Goal: Task Accomplishment & Management: Use online tool/utility

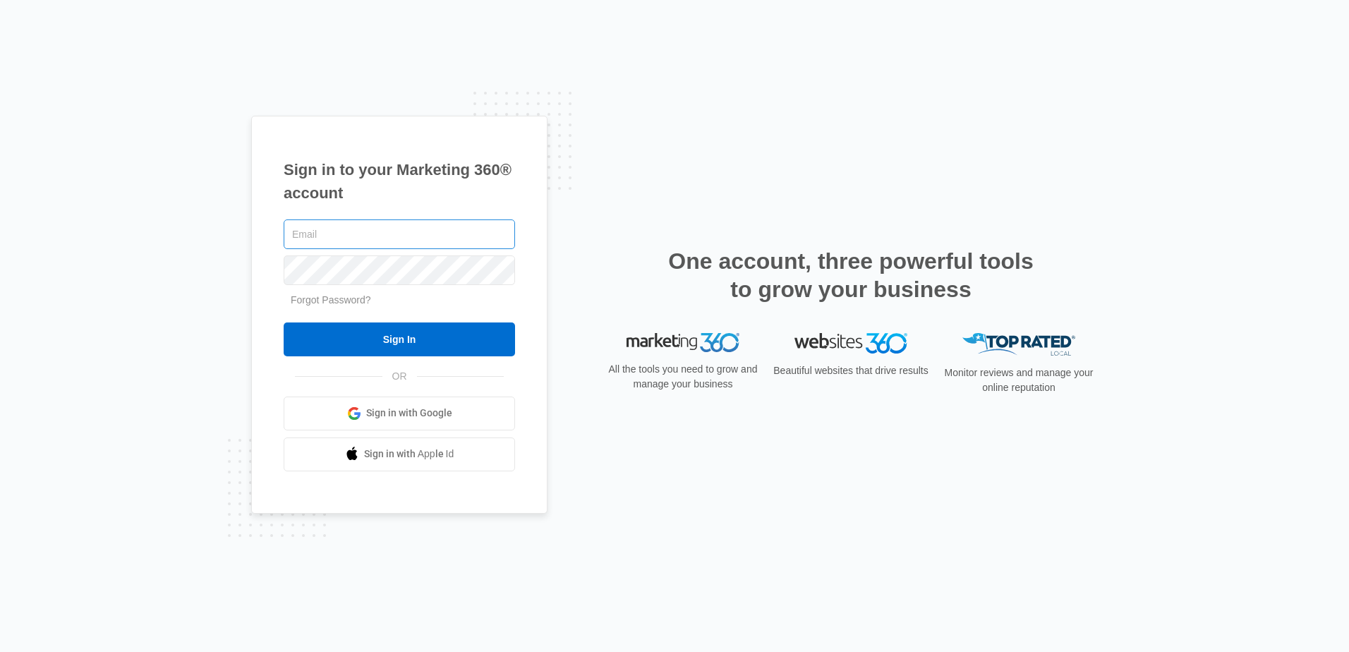
click at [404, 230] on input "text" at bounding box center [399, 234] width 231 height 30
type input "I"
type input "K"
type input "[EMAIL_ADDRESS][DOMAIN_NAME]"
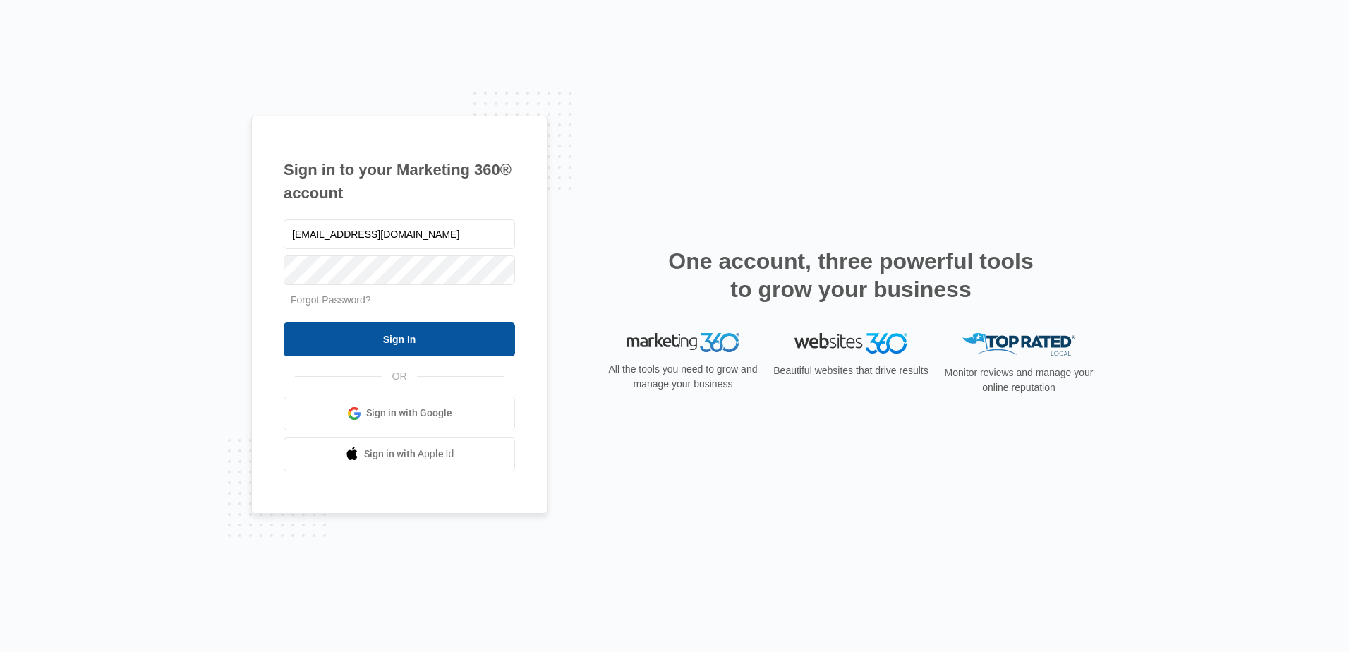
click at [413, 345] on input "Sign In" at bounding box center [399, 340] width 231 height 34
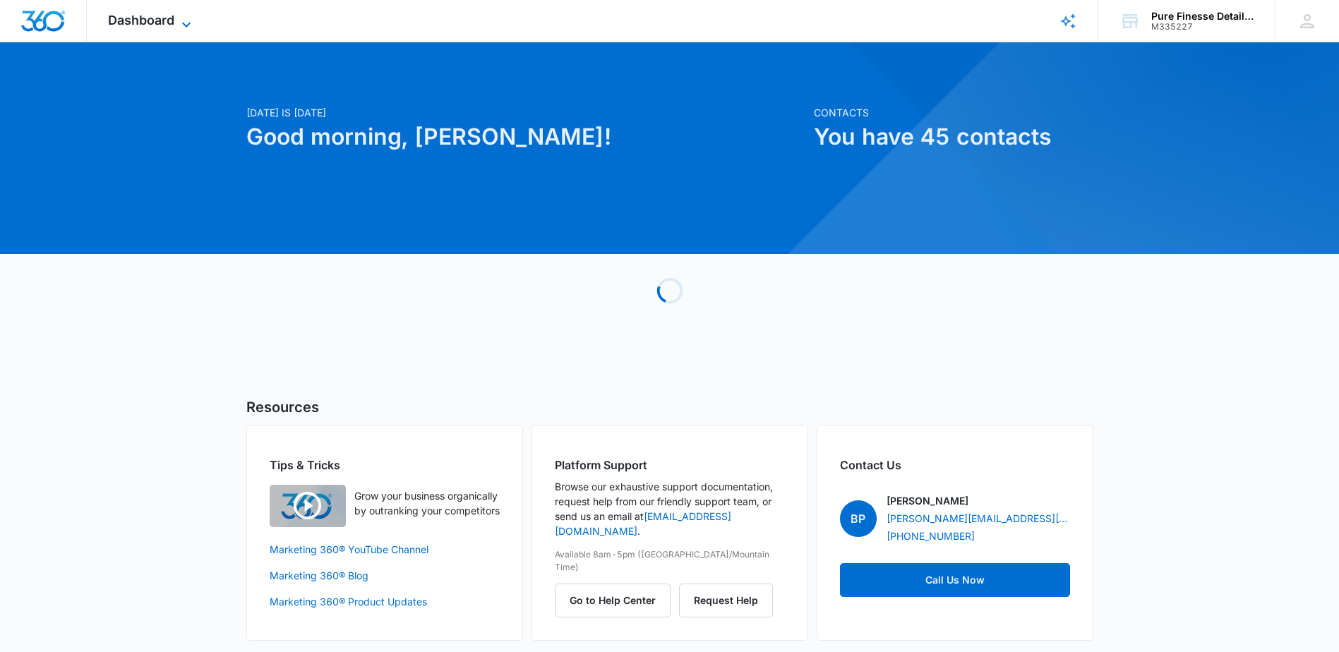
click at [186, 27] on icon at bounding box center [186, 24] width 8 height 5
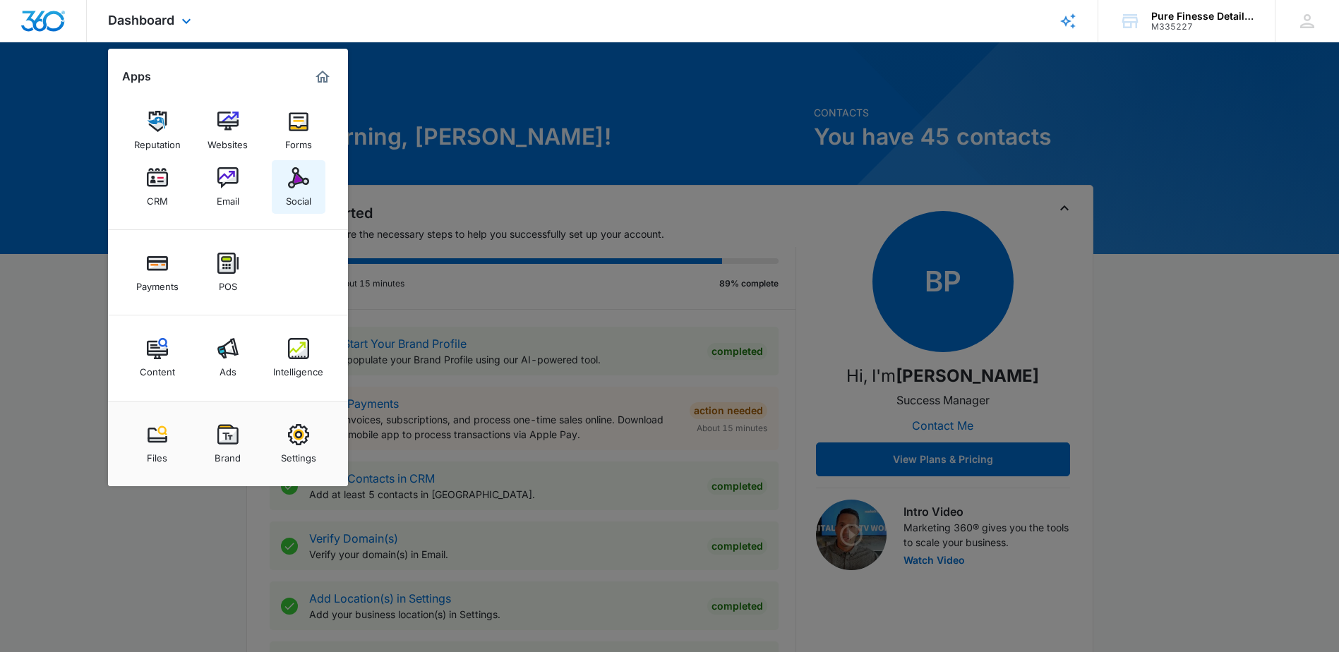
click at [305, 173] on img at bounding box center [298, 177] width 21 height 21
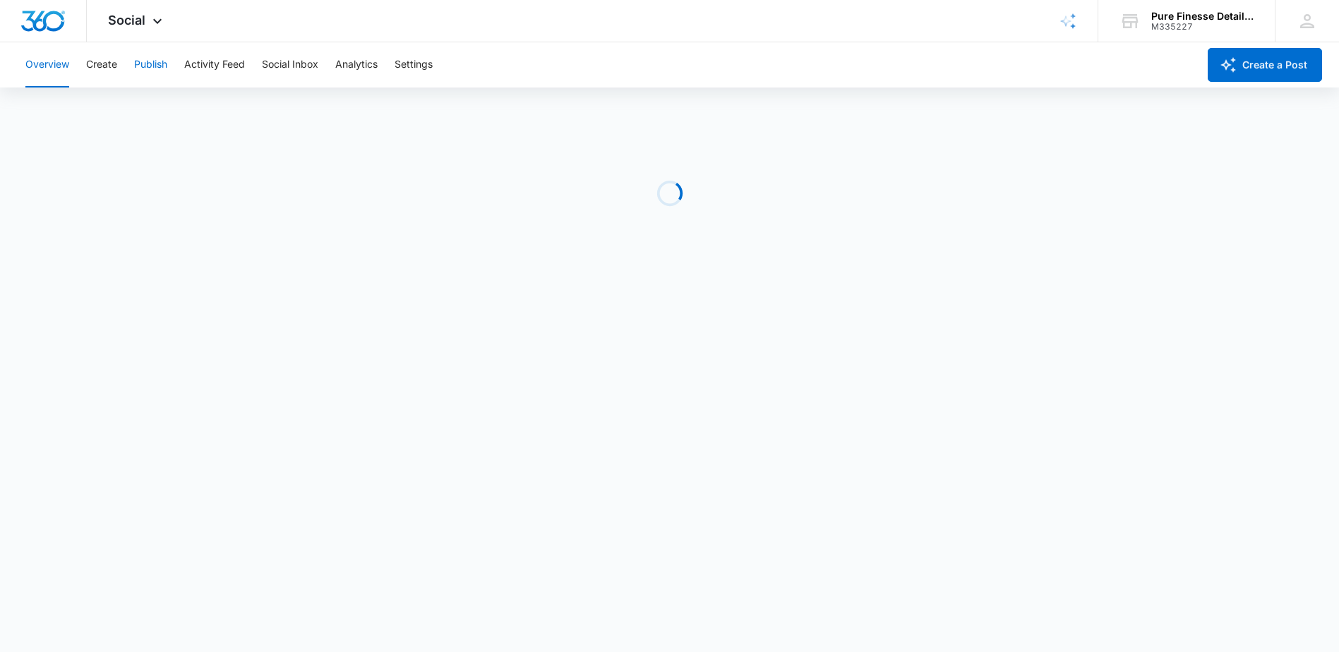
click at [150, 66] on button "Publish" at bounding box center [150, 64] width 33 height 45
click at [98, 63] on button "Create" at bounding box center [101, 64] width 31 height 45
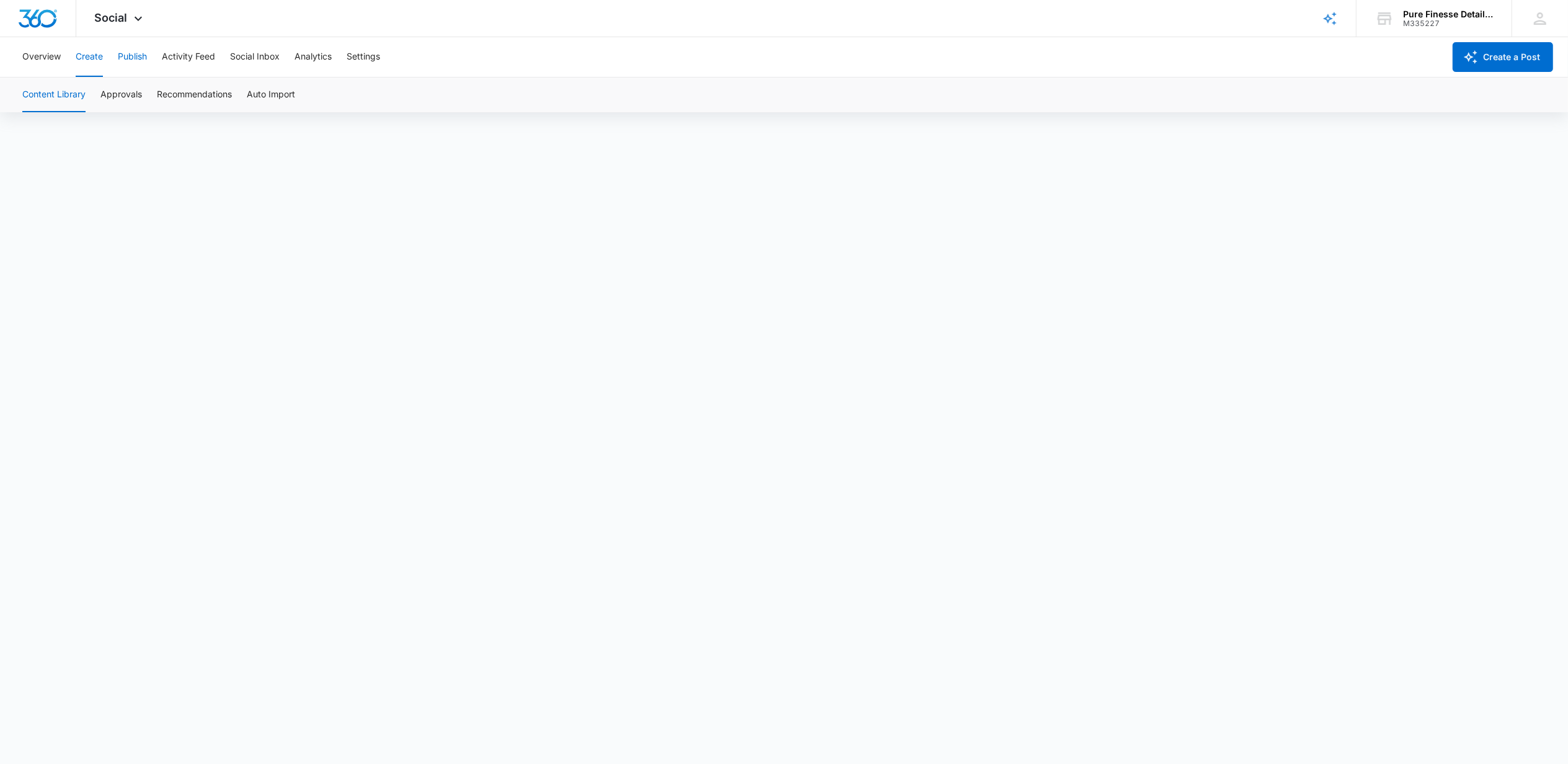
click at [134, 58] on button "Publish" at bounding box center [132, 56] width 29 height 40
click at [1185, 16] on icon at bounding box center [1540, 18] width 18 height 18
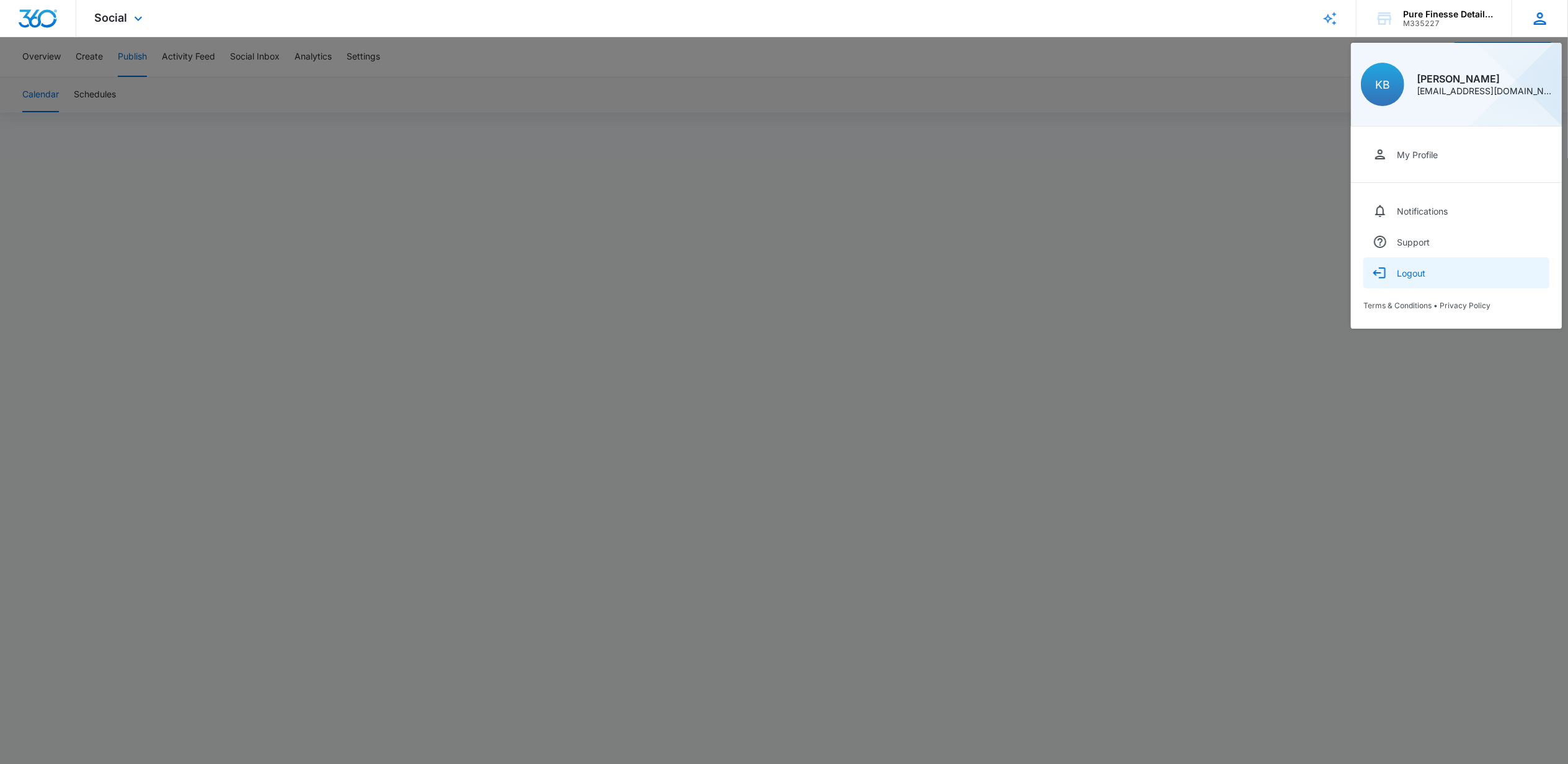
click at [1185, 269] on div "Logout" at bounding box center [1411, 273] width 28 height 11
